Goal: Use online tool/utility

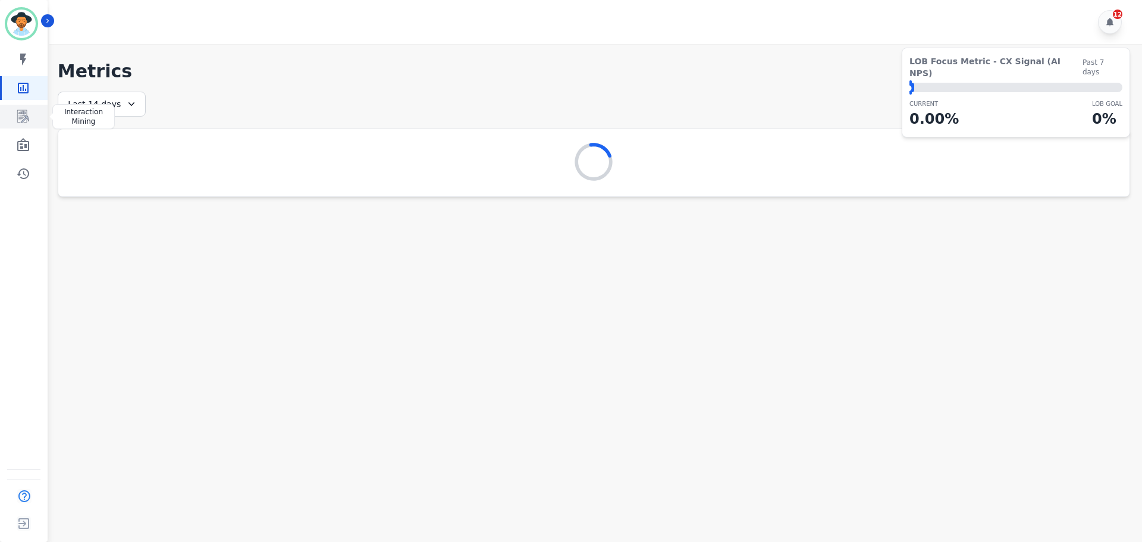
click at [24, 124] on link "Sidebar" at bounding box center [25, 117] width 46 height 24
